Goal: Information Seeking & Learning: Check status

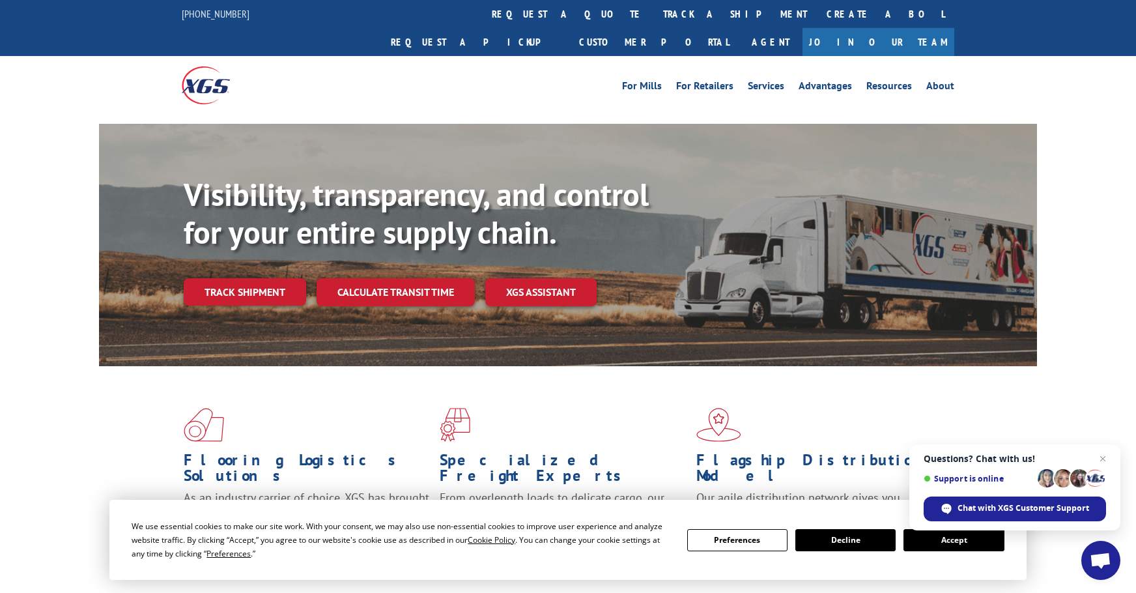
click at [973, 543] on button "Accept" at bounding box center [954, 540] width 100 height 22
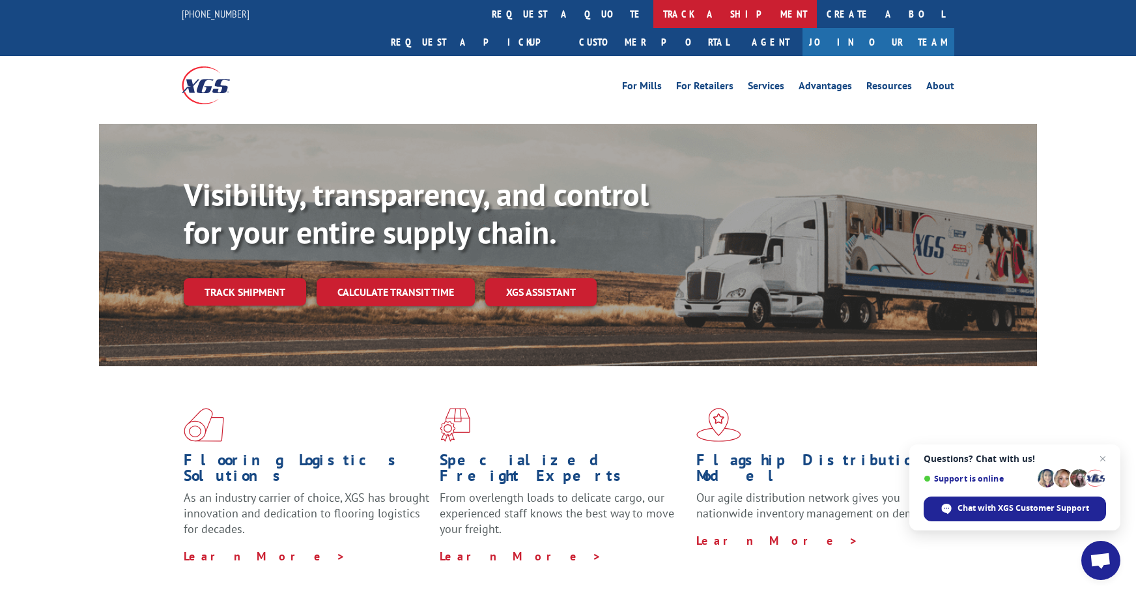
click at [654, 14] on link "track a shipment" at bounding box center [736, 14] width 164 height 28
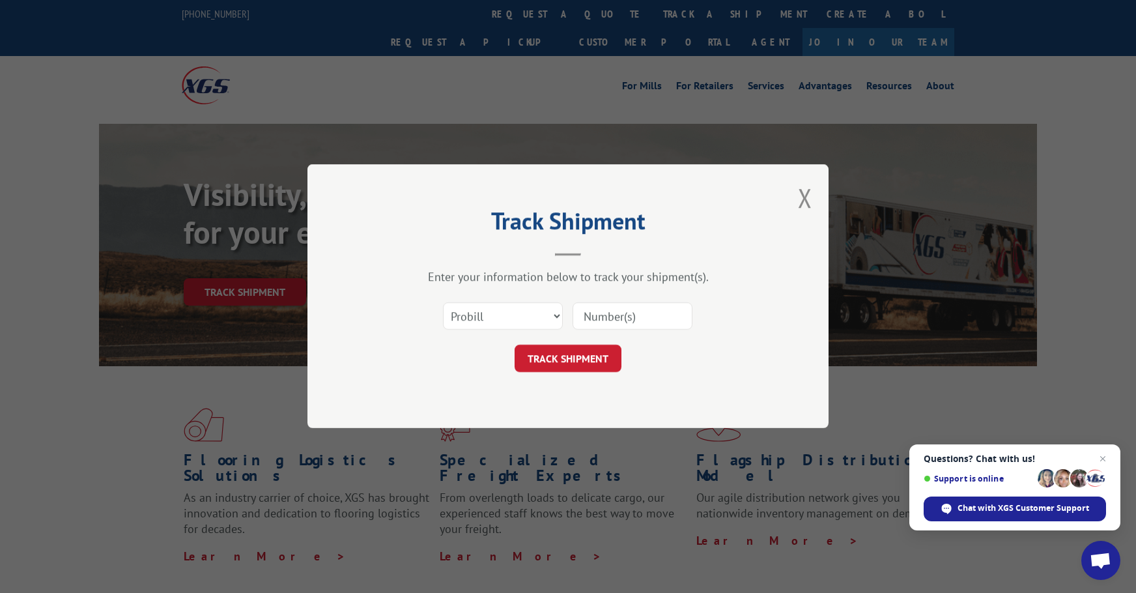
click at [604, 313] on input at bounding box center [633, 316] width 120 height 27
paste input "F592371"
type input "F592371"
click at [582, 354] on button "TRACK SHIPMENT" at bounding box center [568, 358] width 107 height 27
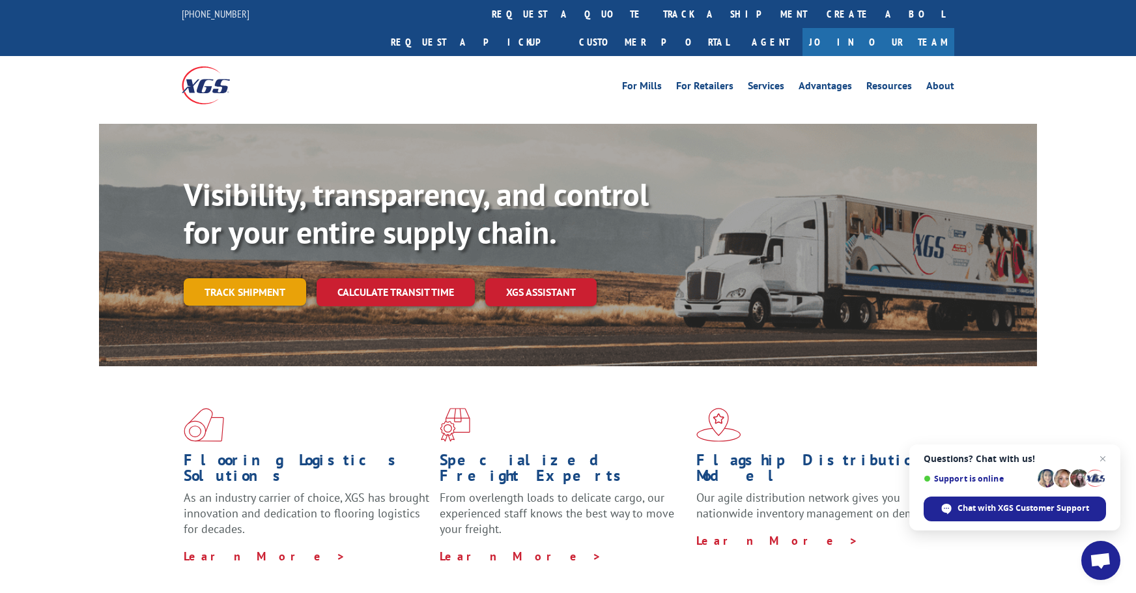
click at [242, 278] on link "Track shipment" at bounding box center [245, 291] width 123 height 27
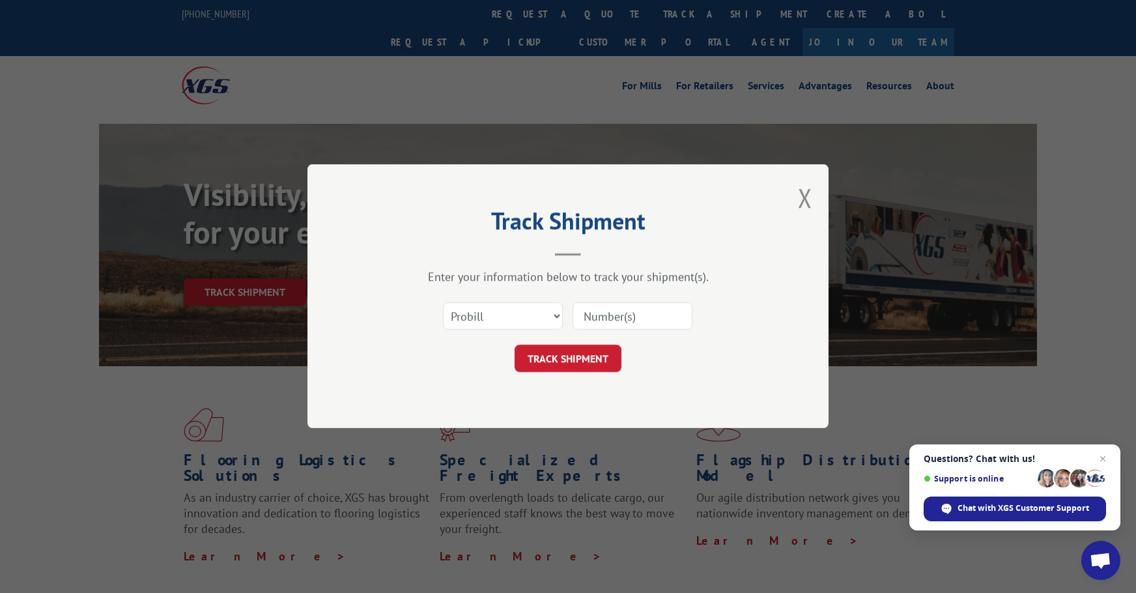
click at [607, 318] on input at bounding box center [633, 316] width 120 height 27
paste input "17349248"
type input "17349248"
click at [565, 362] on button "TRACK SHIPMENT" at bounding box center [568, 358] width 107 height 27
